Goal: Find specific fact: Find specific fact

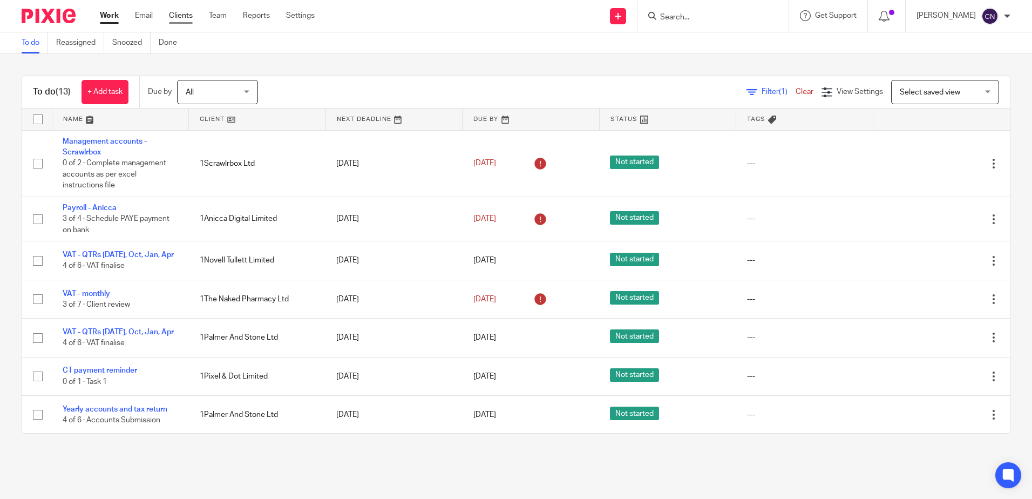
click at [184, 18] on link "Clients" at bounding box center [181, 15] width 24 height 11
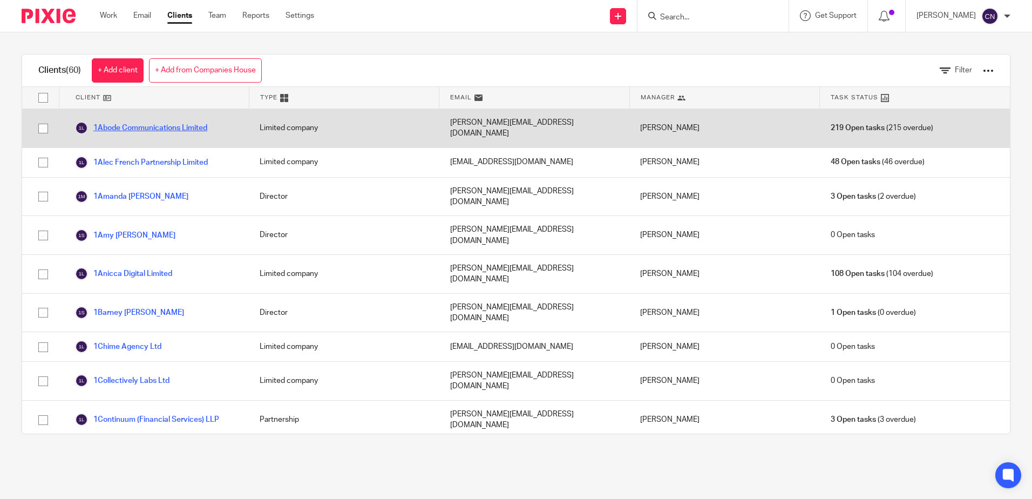
click at [154, 124] on link "1Abode Communications Limited" at bounding box center [141, 127] width 132 height 13
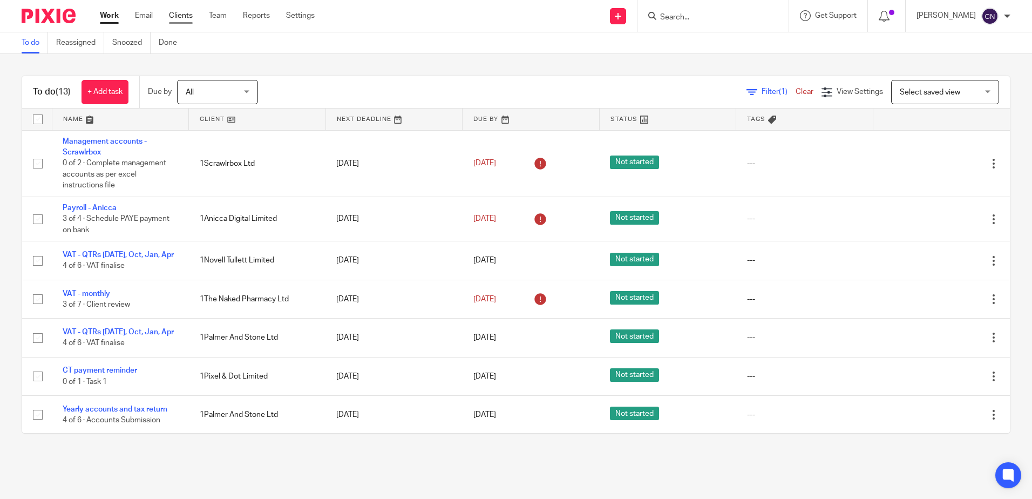
click at [183, 12] on link "Clients" at bounding box center [181, 15] width 24 height 11
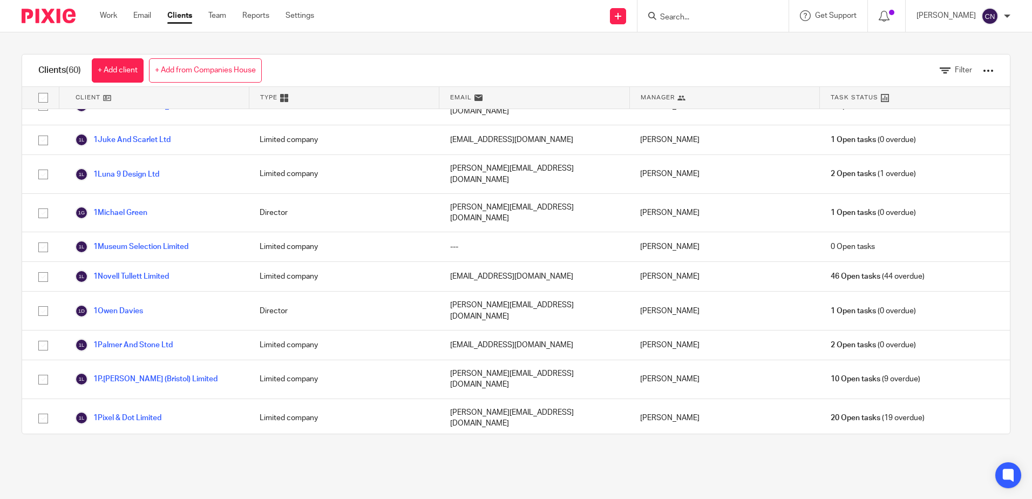
scroll to position [1489, 0]
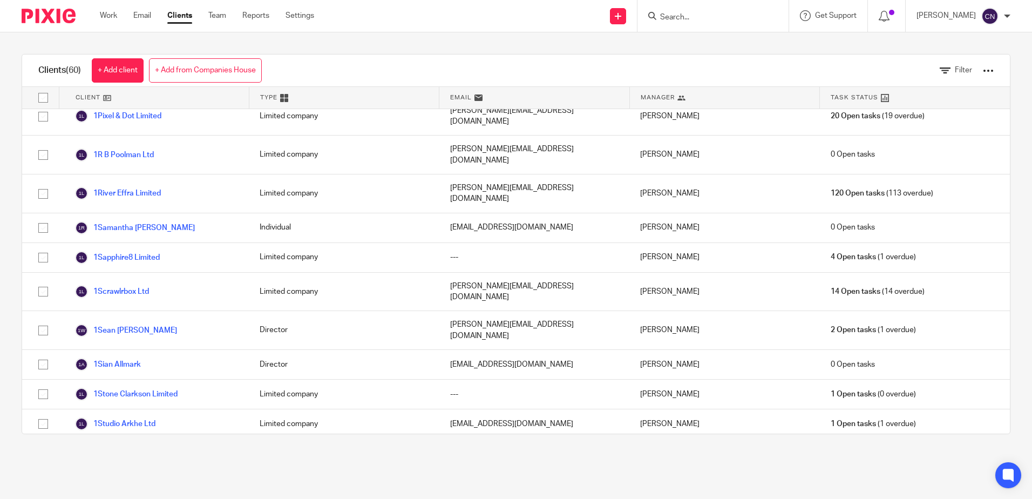
click at [124, 447] on link "1The Fifth Mark Ltd" at bounding box center [117, 453] width 85 height 13
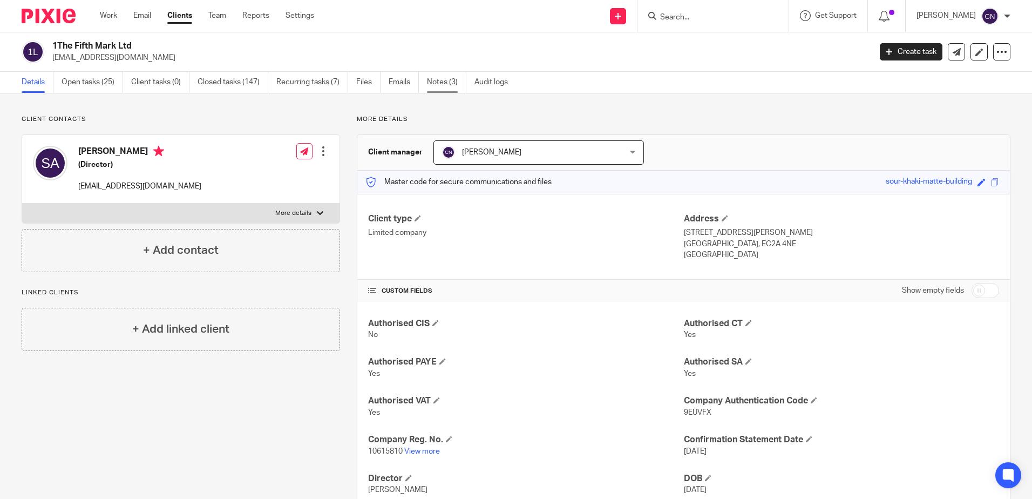
click at [453, 81] on link "Notes (3)" at bounding box center [446, 82] width 39 height 21
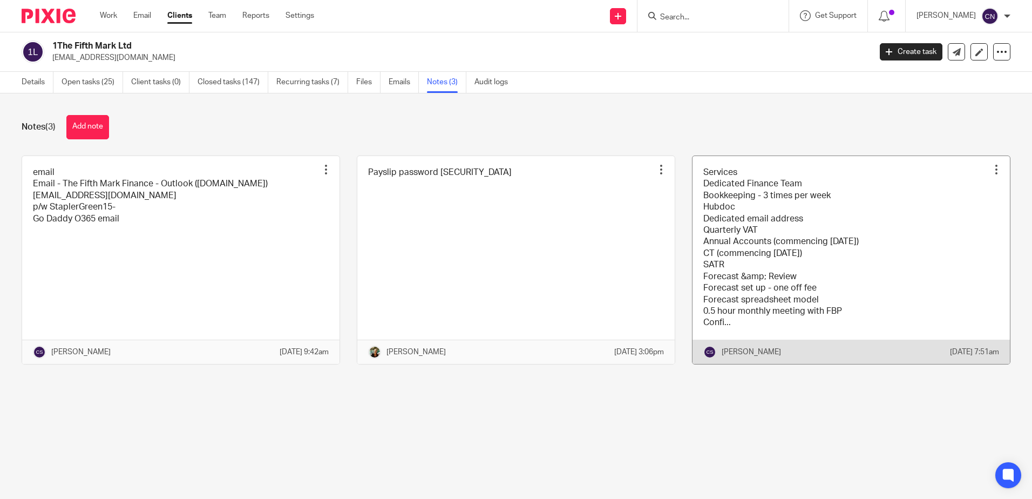
click at [787, 225] on link at bounding box center [850, 260] width 317 height 208
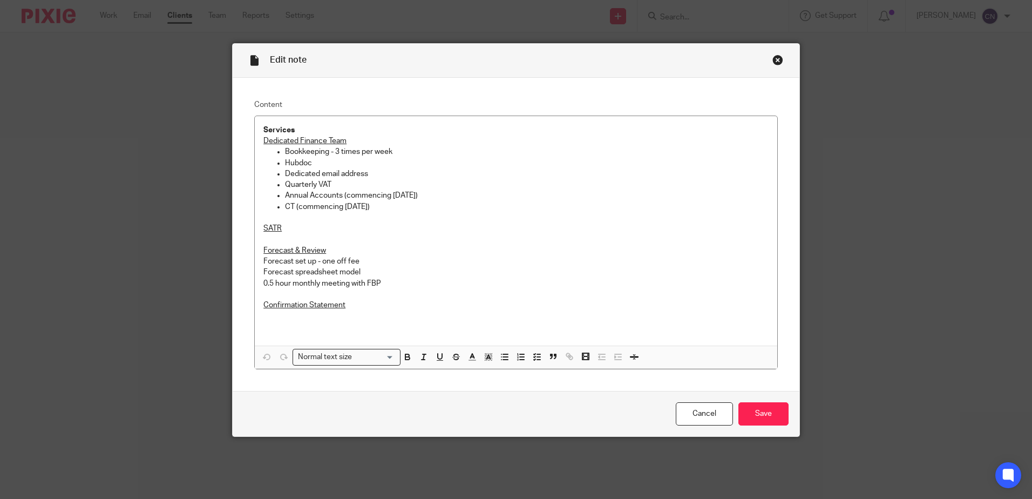
click at [773, 58] on div "Close this dialog window" at bounding box center [777, 60] width 11 height 11
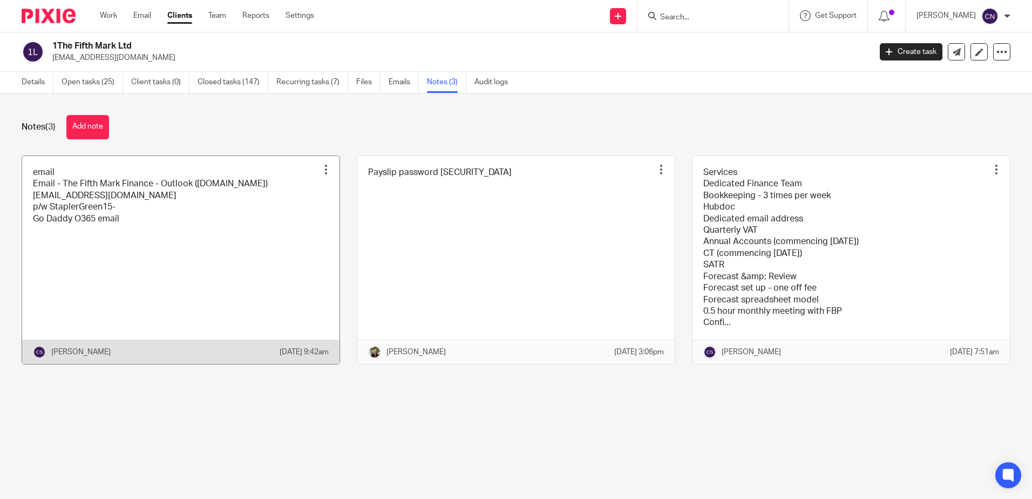
click at [80, 204] on link at bounding box center [180, 260] width 317 height 208
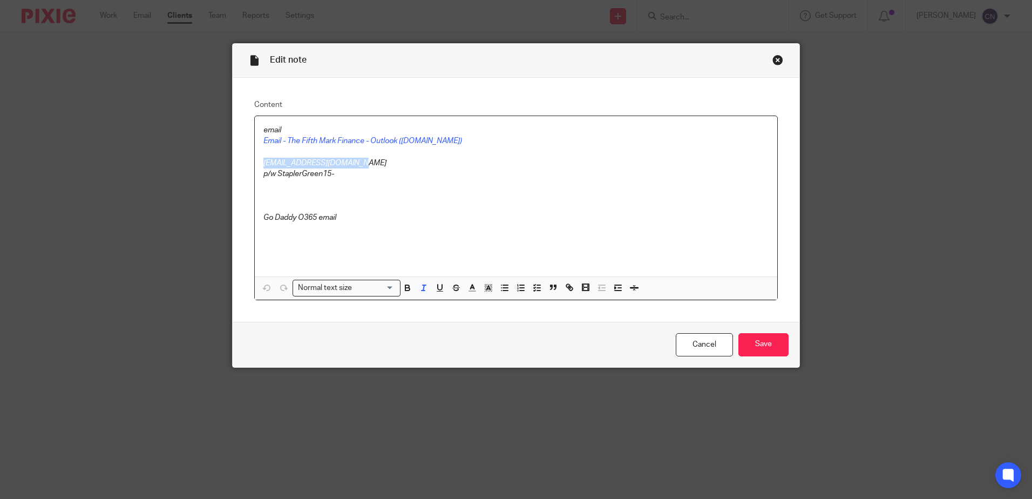
drag, startPoint x: 259, startPoint y: 164, endPoint x: 350, endPoint y: 166, distance: 90.7
click at [350, 166] on em "[EMAIL_ADDRESS][DOMAIN_NAME]" at bounding box center [324, 163] width 123 height 8
copy em "[EMAIL_ADDRESS][DOMAIN_NAME]"
drag, startPoint x: 275, startPoint y: 176, endPoint x: 337, endPoint y: 178, distance: 62.1
click at [337, 178] on p "p/w StaplerGreen15-" at bounding box center [515, 173] width 505 height 11
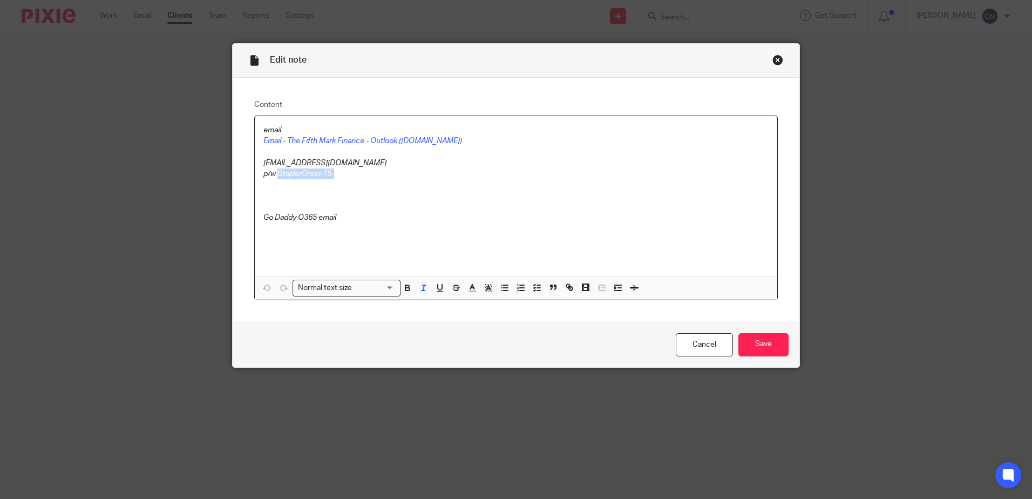
copy em "StaplerGreen15-"
click at [701, 342] on link "Cancel" at bounding box center [704, 344] width 57 height 23
